Goal: Task Accomplishment & Management: Manage account settings

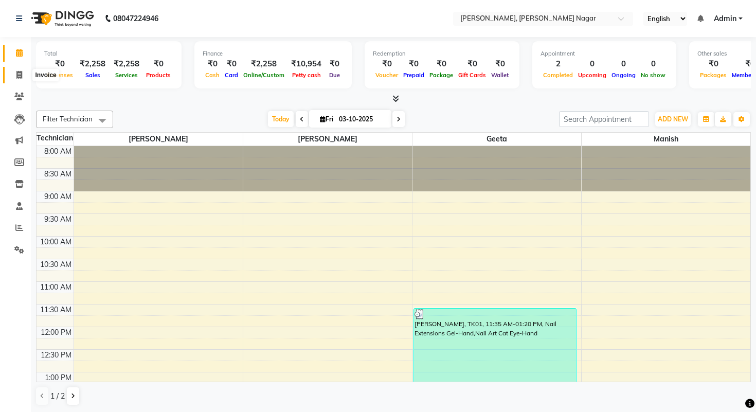
click at [20, 74] on icon at bounding box center [19, 75] width 6 height 8
select select "9049"
select select "service"
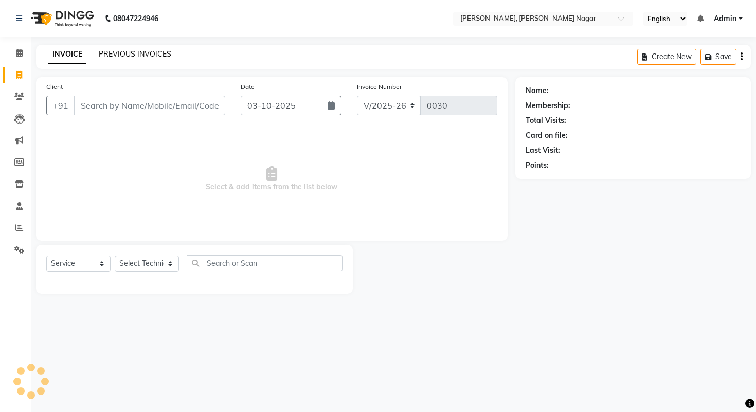
click at [127, 56] on link "PREVIOUS INVOICES" at bounding box center [135, 53] width 73 height 9
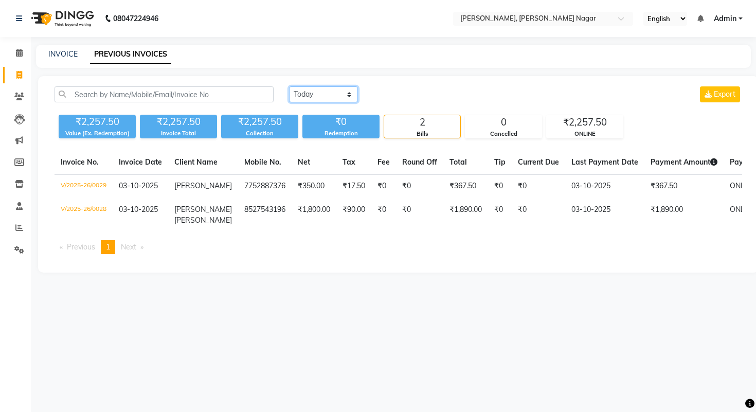
click at [300, 93] on select "Today Yesterday Custom Range" at bounding box center [323, 94] width 69 height 16
click at [289, 86] on select "Today Yesterday Custom Range" at bounding box center [323, 94] width 69 height 16
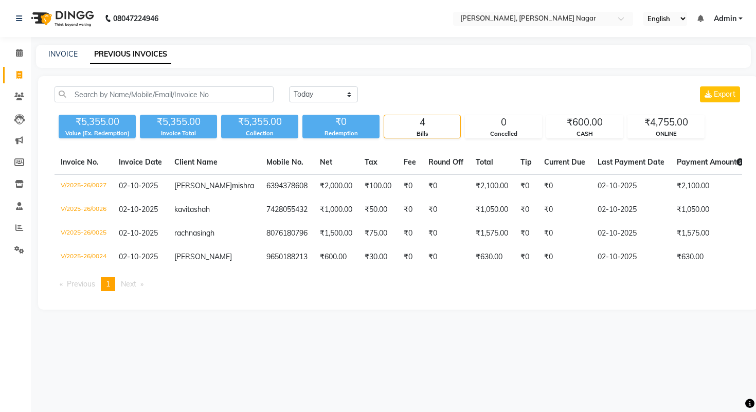
click at [312, 104] on div "Today Yesterday Custom Range Export" at bounding box center [515, 98] width 468 height 24
click at [325, 94] on select "Today Yesterday Custom Range" at bounding box center [323, 94] width 69 height 16
select select "today"
click at [289, 86] on select "Today Yesterday Custom Range" at bounding box center [323, 94] width 69 height 16
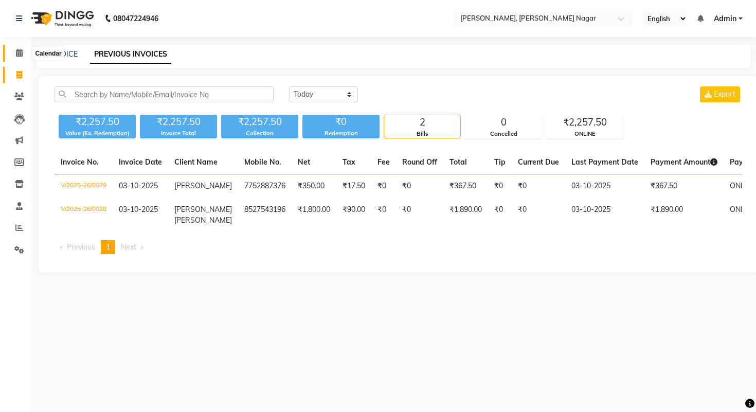
click at [21, 54] on icon at bounding box center [19, 53] width 7 height 8
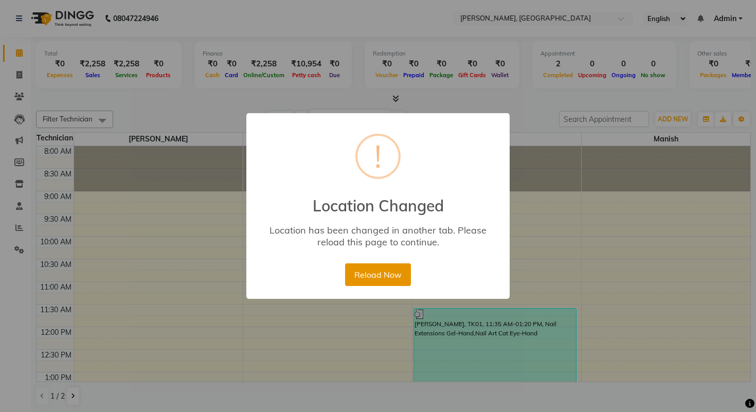
click at [369, 271] on button "Reload Now" at bounding box center [377, 274] width 65 height 23
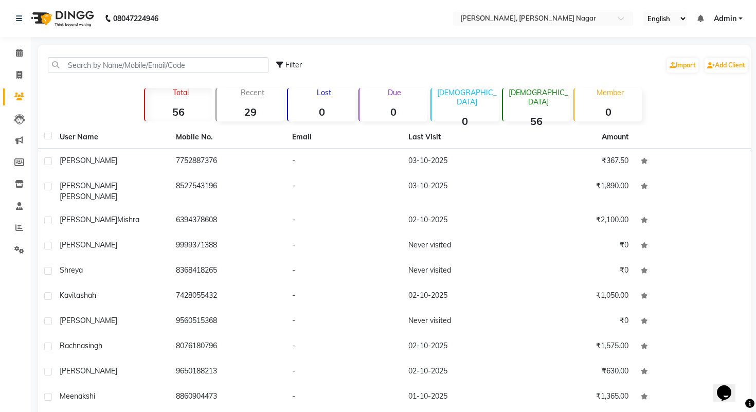
click at [516, 22] on input "text" at bounding box center [532, 19] width 149 height 10
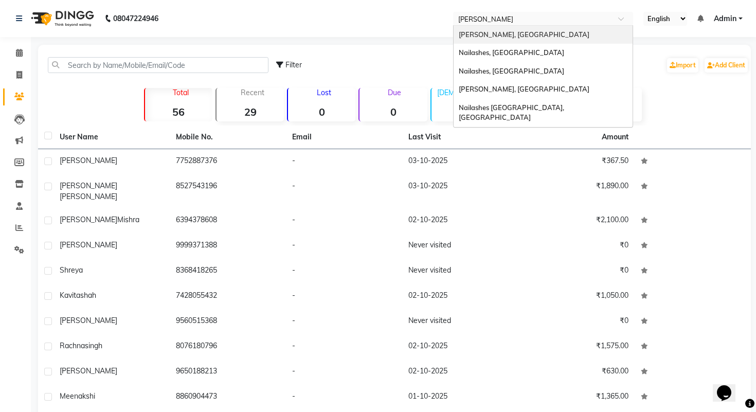
type input "janak"
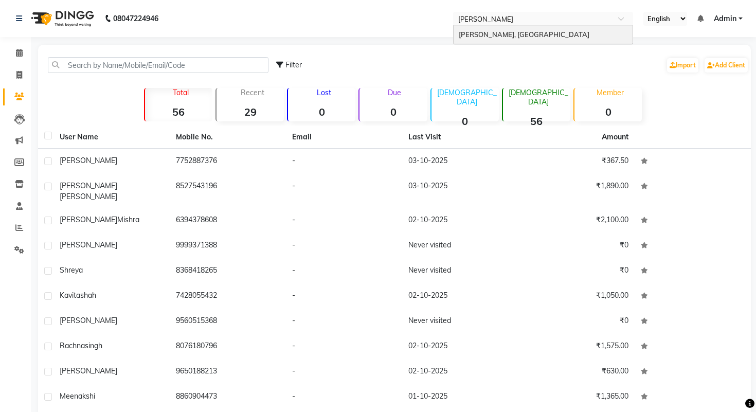
click at [518, 34] on span "[PERSON_NAME], [GEOGRAPHIC_DATA]" at bounding box center [524, 34] width 131 height 8
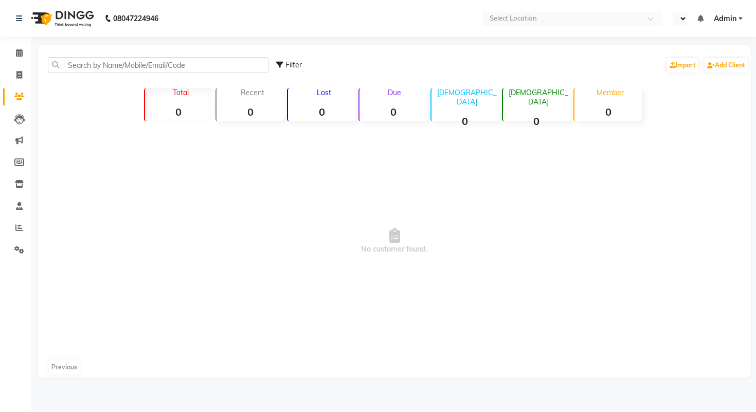
select select "en"
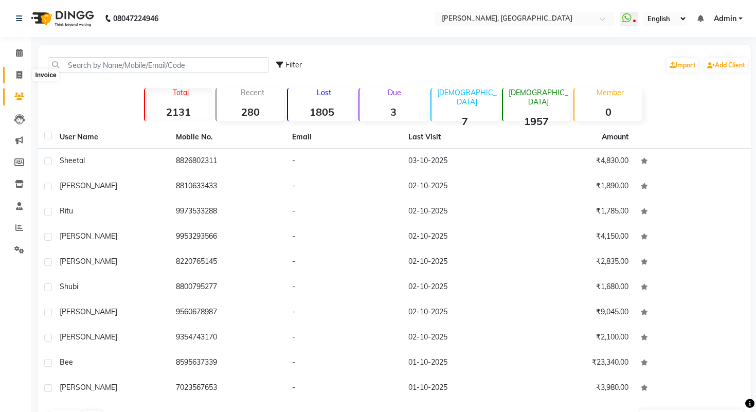
click at [20, 76] on icon at bounding box center [19, 75] width 6 height 8
select select "3842"
select select "service"
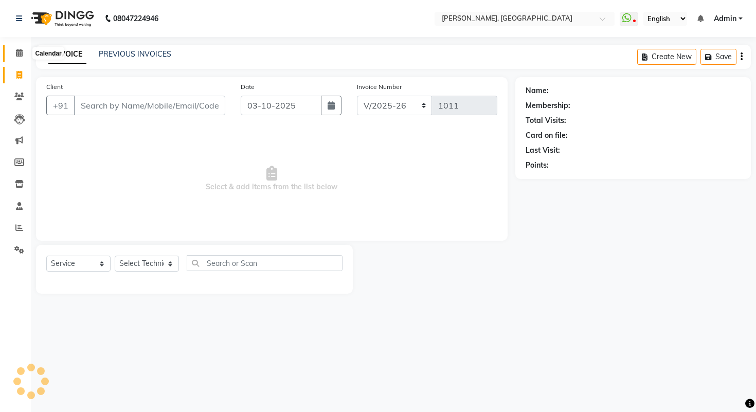
click at [18, 52] on icon at bounding box center [19, 53] width 7 height 8
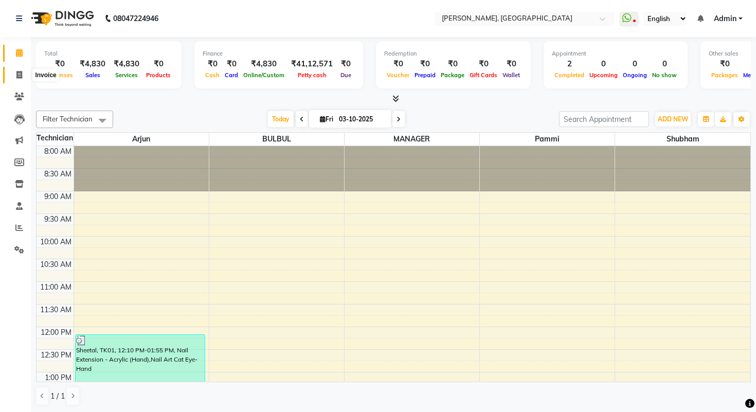
click at [19, 76] on icon at bounding box center [19, 75] width 6 height 8
select select "3842"
select select "service"
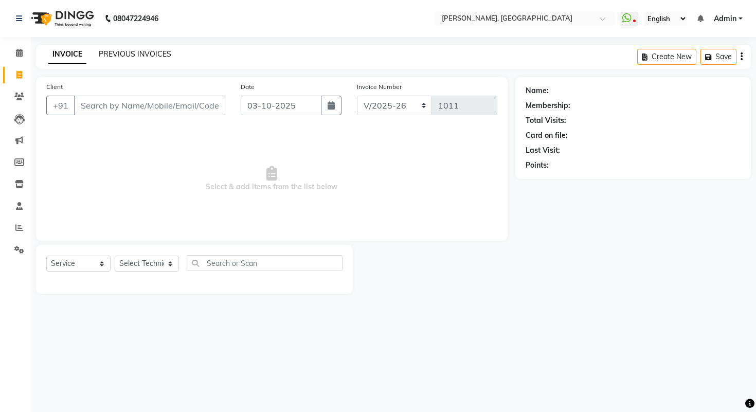
click at [133, 53] on link "PREVIOUS INVOICES" at bounding box center [135, 53] width 73 height 9
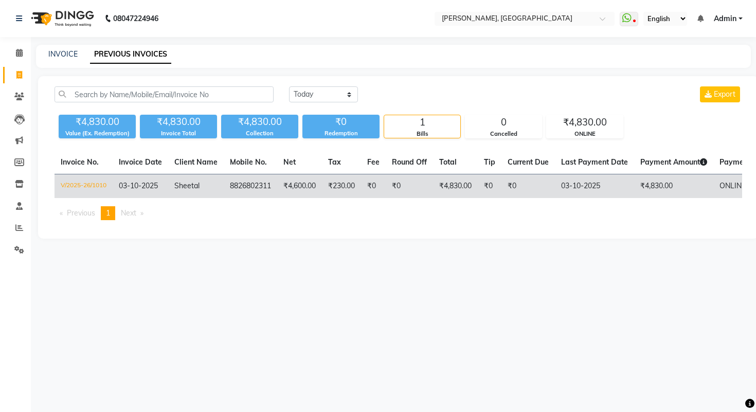
click at [110, 187] on td "V/2025-26/1010" at bounding box center [84, 186] width 58 height 24
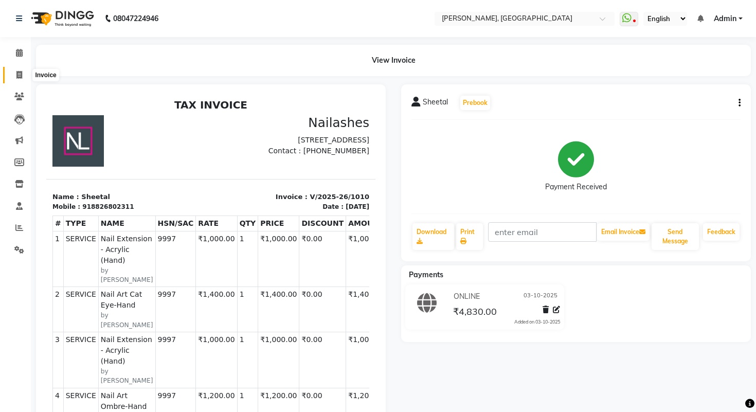
click at [16, 72] on span at bounding box center [19, 75] width 18 height 12
select select "service"
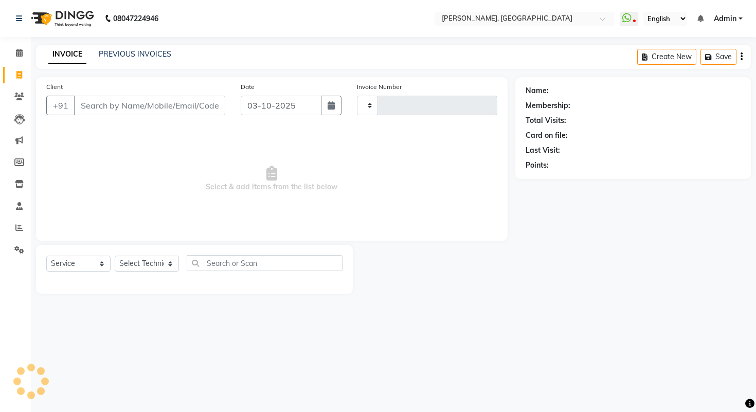
type input "1011"
select select "3842"
click at [22, 55] on icon at bounding box center [19, 53] width 7 height 8
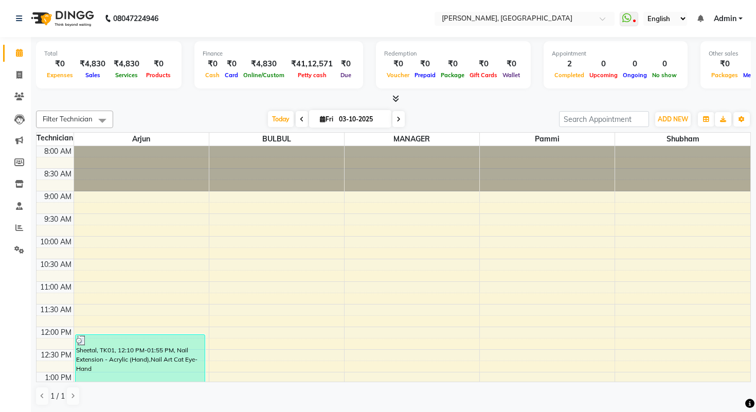
click at [392, 95] on icon at bounding box center [395, 99] width 7 height 8
click at [20, 75] on icon at bounding box center [19, 75] width 6 height 8
select select "3842"
select select "service"
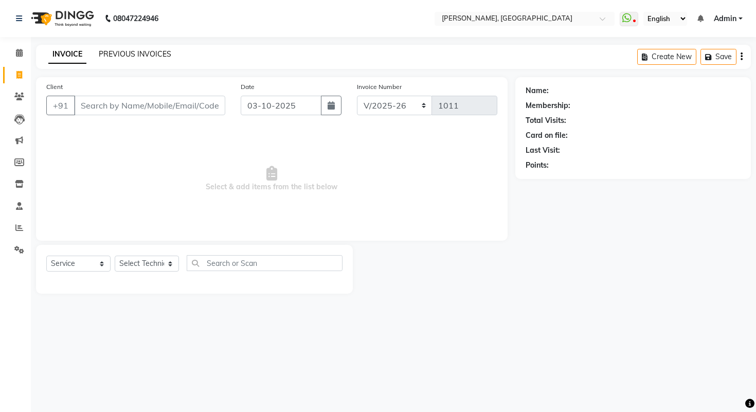
click at [131, 52] on link "PREVIOUS INVOICES" at bounding box center [135, 53] width 73 height 9
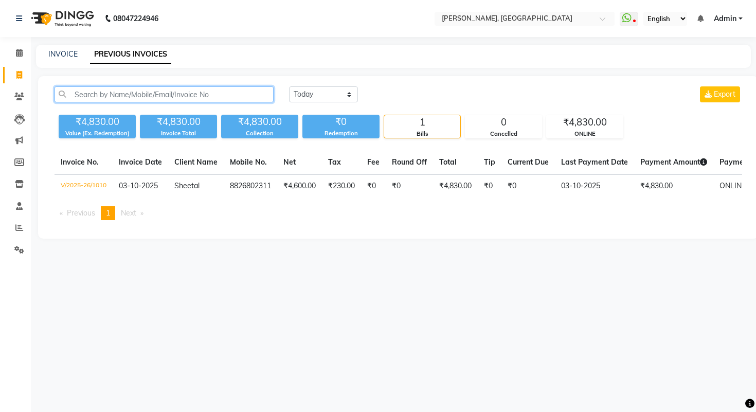
click at [104, 98] on input "text" at bounding box center [164, 94] width 219 height 16
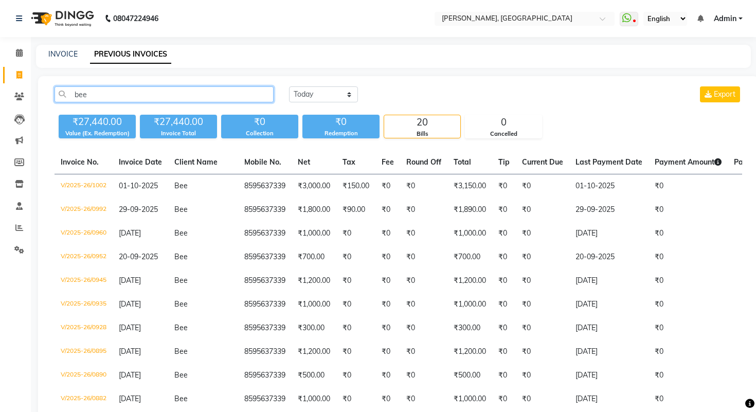
type input "bee"
click at [20, 52] on icon at bounding box center [19, 53] width 7 height 8
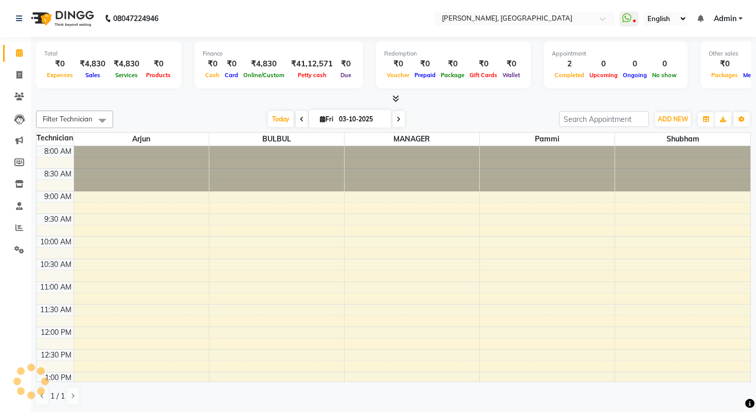
scroll to position [317, 0]
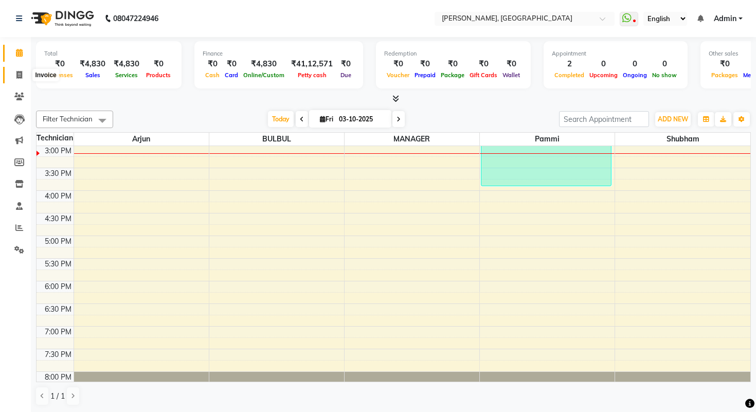
click at [14, 75] on span at bounding box center [19, 75] width 18 height 12
select select "service"
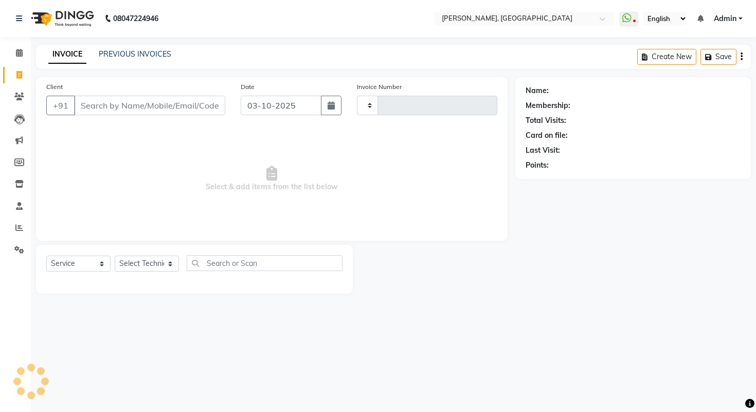
type input "1011"
select select "3842"
click at [123, 57] on link "PREVIOUS INVOICES" at bounding box center [135, 53] width 73 height 9
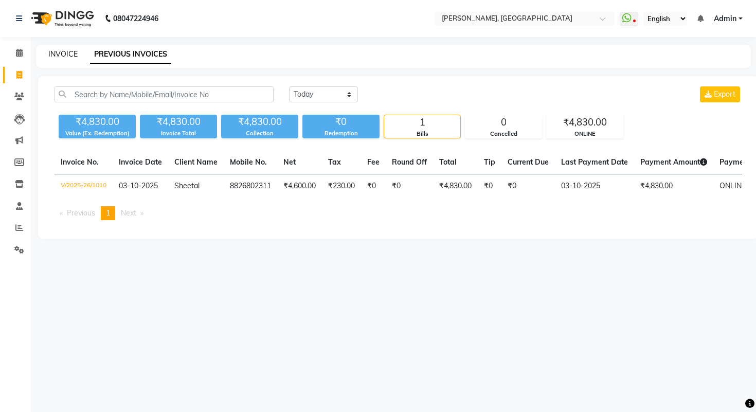
click at [66, 52] on link "INVOICE" at bounding box center [62, 53] width 29 height 9
select select "service"
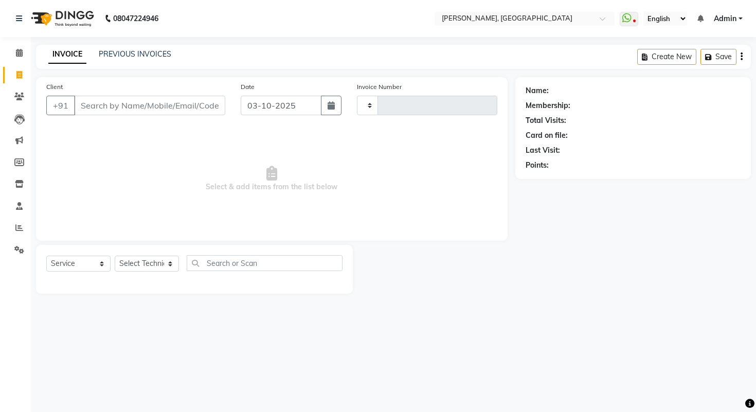
type input "1011"
select select "3842"
click at [19, 57] on icon at bounding box center [19, 53] width 7 height 8
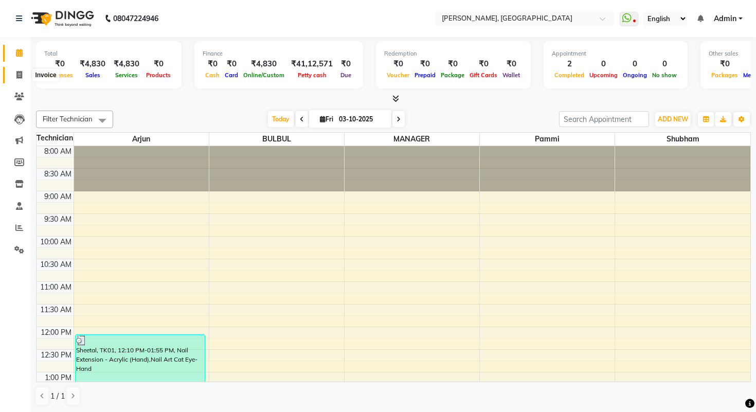
click at [21, 79] on span at bounding box center [19, 75] width 18 height 12
select select "service"
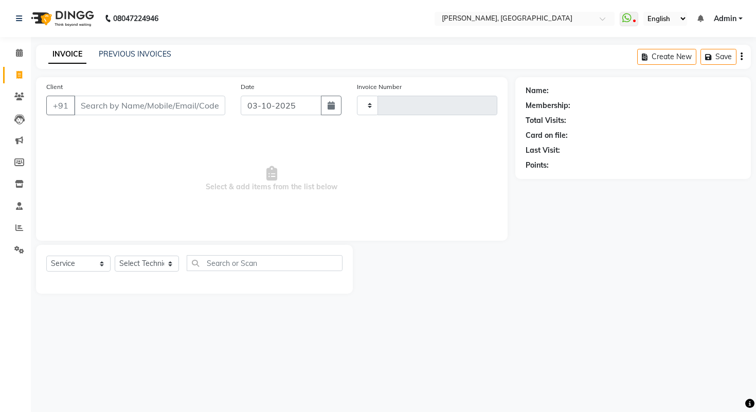
type input "1011"
select select "3842"
click at [14, 98] on icon at bounding box center [19, 97] width 10 height 8
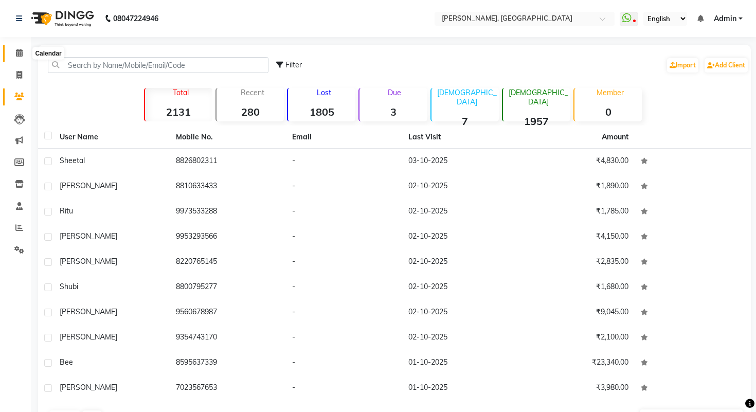
click at [21, 57] on span at bounding box center [19, 53] width 18 height 12
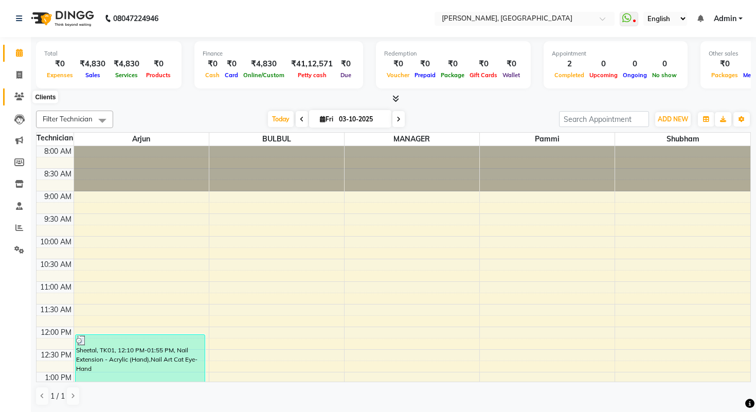
click at [15, 97] on icon at bounding box center [19, 97] width 10 height 8
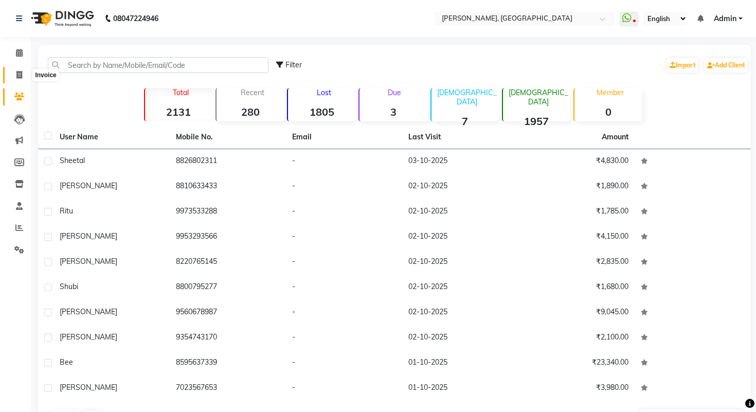
click at [23, 73] on span at bounding box center [19, 75] width 18 height 12
select select "service"
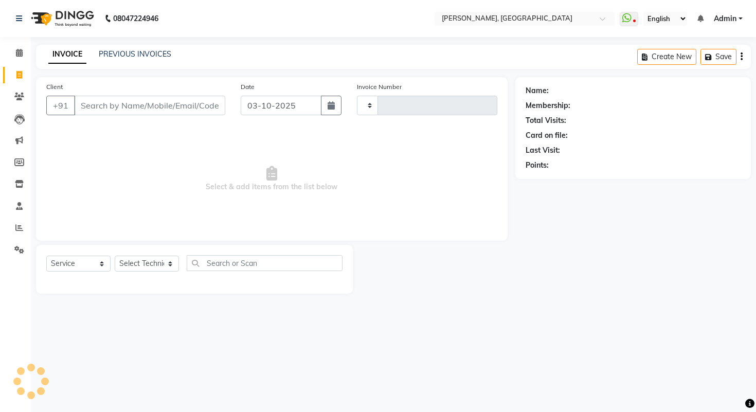
type input "1011"
select select "3842"
click at [134, 53] on link "PREVIOUS INVOICES" at bounding box center [135, 53] width 73 height 9
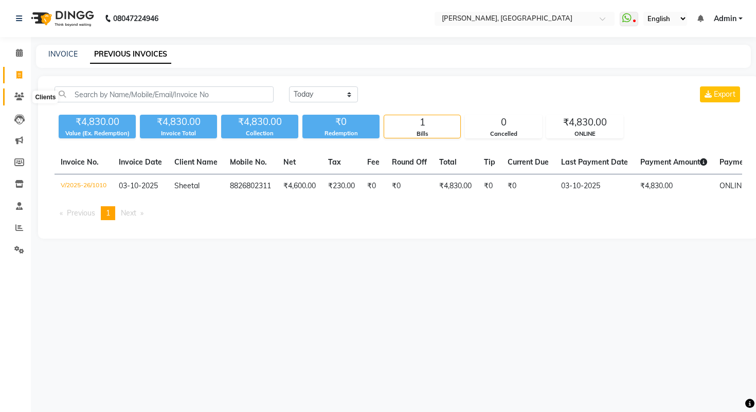
click at [26, 91] on span at bounding box center [19, 97] width 18 height 12
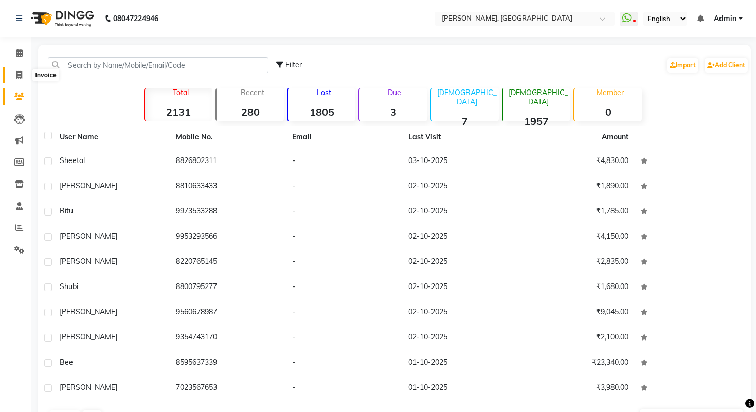
click at [19, 75] on icon at bounding box center [19, 75] width 6 height 8
select select "3842"
select select "service"
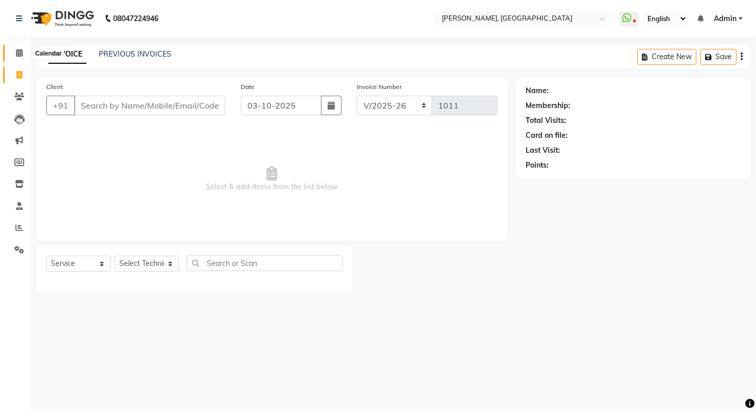
click at [18, 53] on icon at bounding box center [19, 53] width 7 height 8
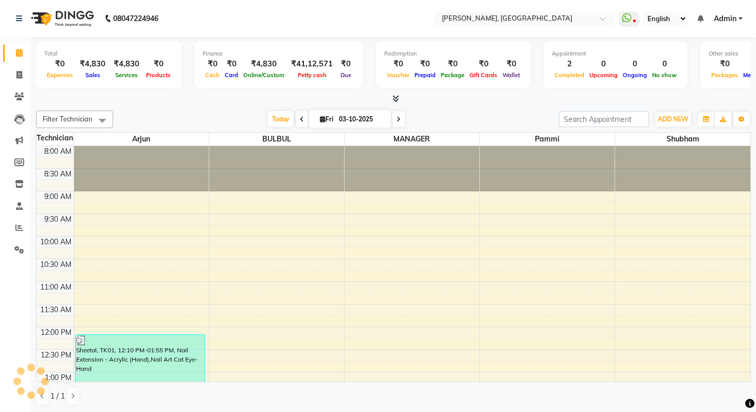
scroll to position [317, 0]
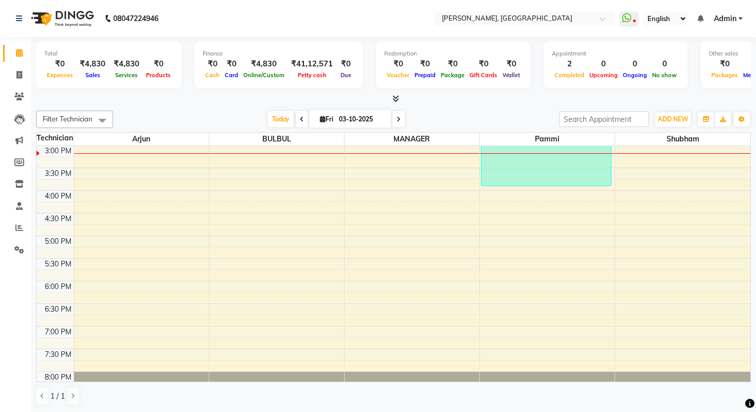
click at [398, 100] on icon at bounding box center [395, 99] width 7 height 8
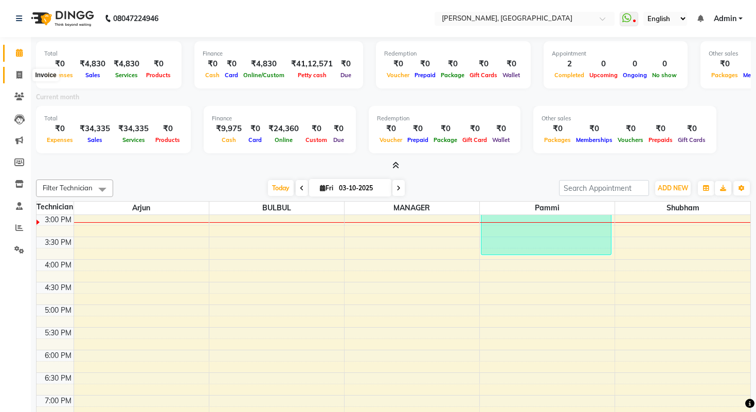
click at [17, 75] on icon at bounding box center [19, 75] width 6 height 8
select select "service"
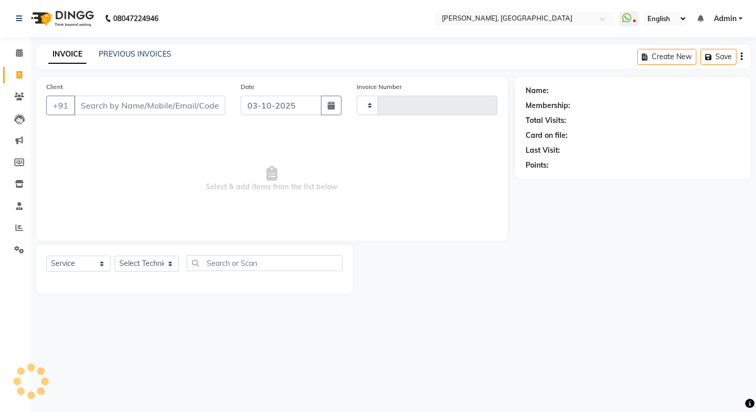
type input "1011"
select select "3842"
click at [143, 56] on link "PREVIOUS INVOICES" at bounding box center [135, 53] width 73 height 9
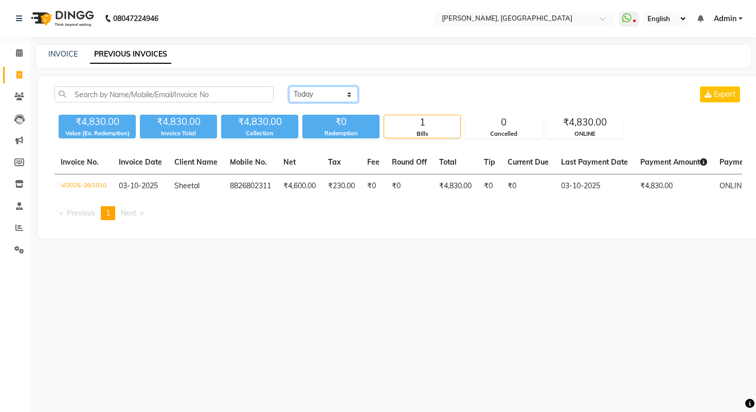
click at [330, 98] on select "[DATE] [DATE] Custom Range" at bounding box center [323, 94] width 69 height 16
select select "[DATE]"
click at [289, 86] on select "[DATE] [DATE] Custom Range" at bounding box center [323, 94] width 69 height 16
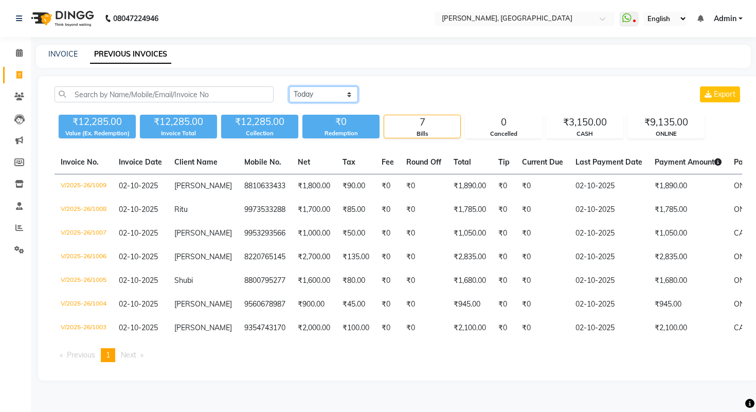
click at [344, 95] on select "[DATE] [DATE] Custom Range" at bounding box center [323, 94] width 69 height 16
